Goal: Find specific page/section: Find specific page/section

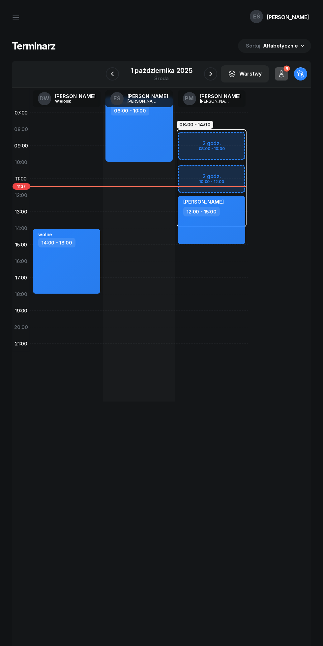
click at [214, 73] on icon "button" at bounding box center [211, 74] width 8 height 8
click at [210, 74] on icon "button" at bounding box center [206, 74] width 8 height 8
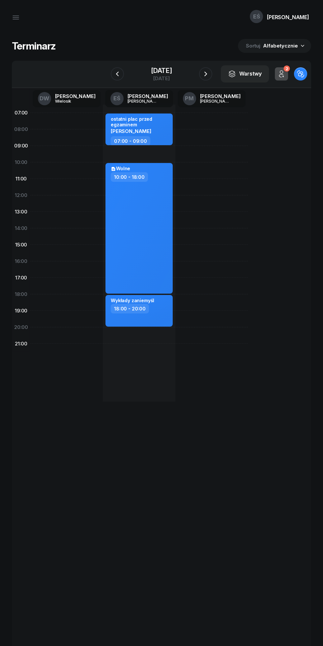
click at [208, 74] on icon "button" at bounding box center [206, 74] width 8 height 8
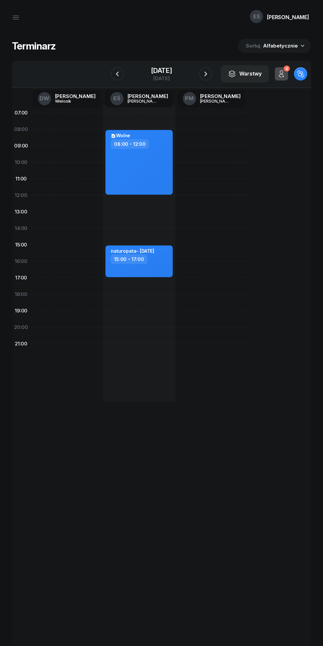
click at [209, 75] on icon "button" at bounding box center [206, 74] width 8 height 8
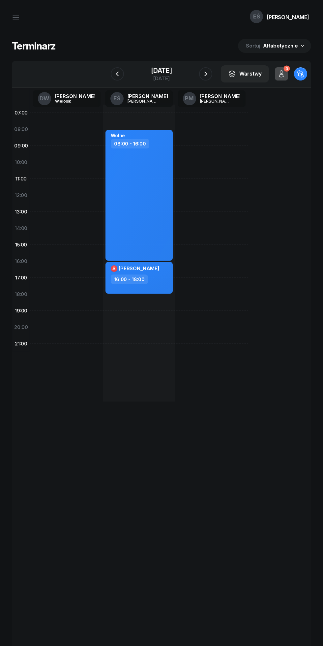
click at [210, 77] on icon "button" at bounding box center [206, 74] width 8 height 8
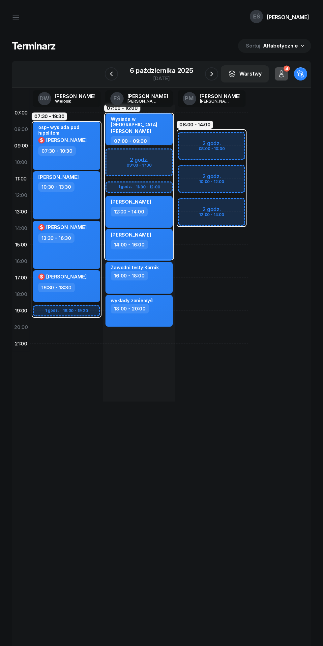
click at [213, 77] on icon "button" at bounding box center [212, 74] width 8 height 8
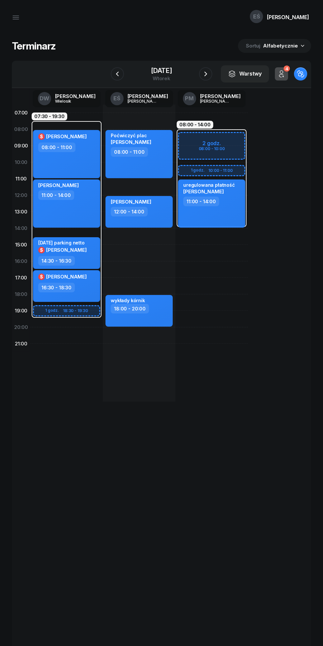
click at [113, 74] on icon "button" at bounding box center [117, 74] width 8 height 8
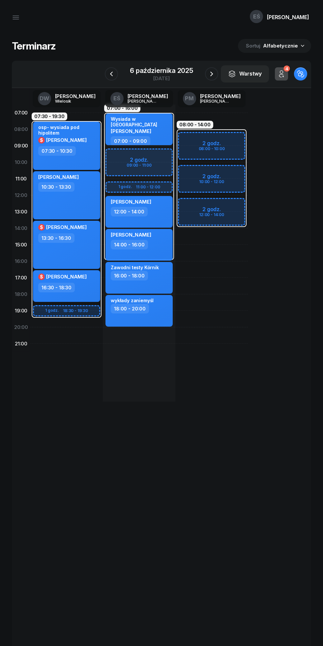
click at [111, 74] on icon "button" at bounding box center [112, 74] width 8 height 8
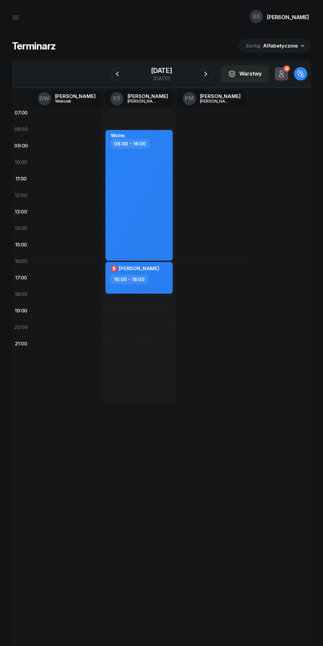
click at [115, 74] on icon "button" at bounding box center [117, 74] width 8 height 8
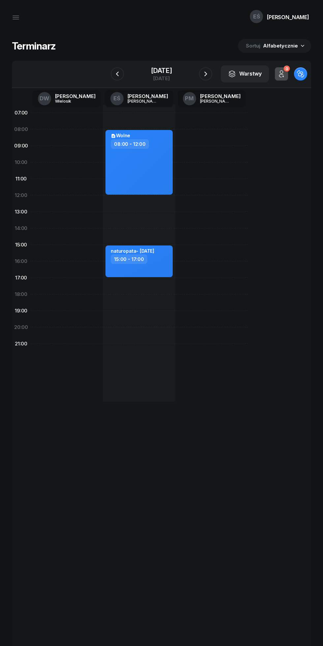
click at [113, 74] on icon "button" at bounding box center [117, 74] width 8 height 8
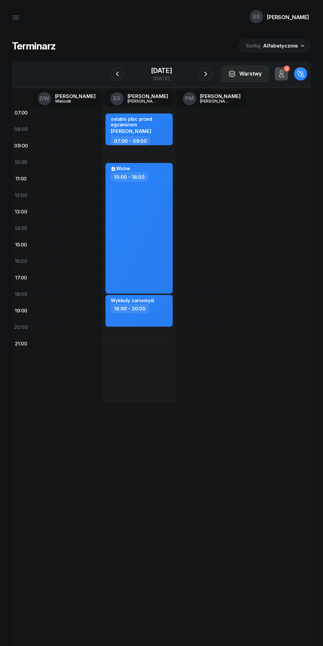
click at [113, 74] on icon "button" at bounding box center [117, 74] width 8 height 8
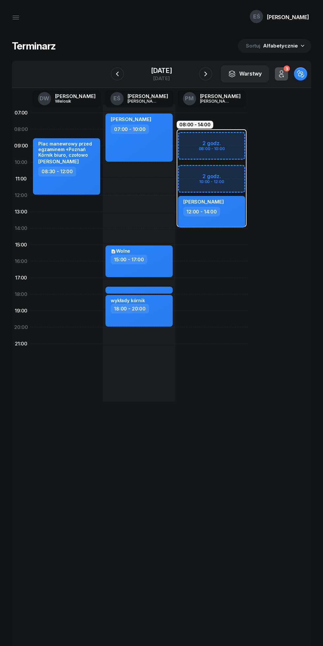
click at [113, 72] on icon "button" at bounding box center [117, 74] width 8 height 8
